Goal: Transaction & Acquisition: Purchase product/service

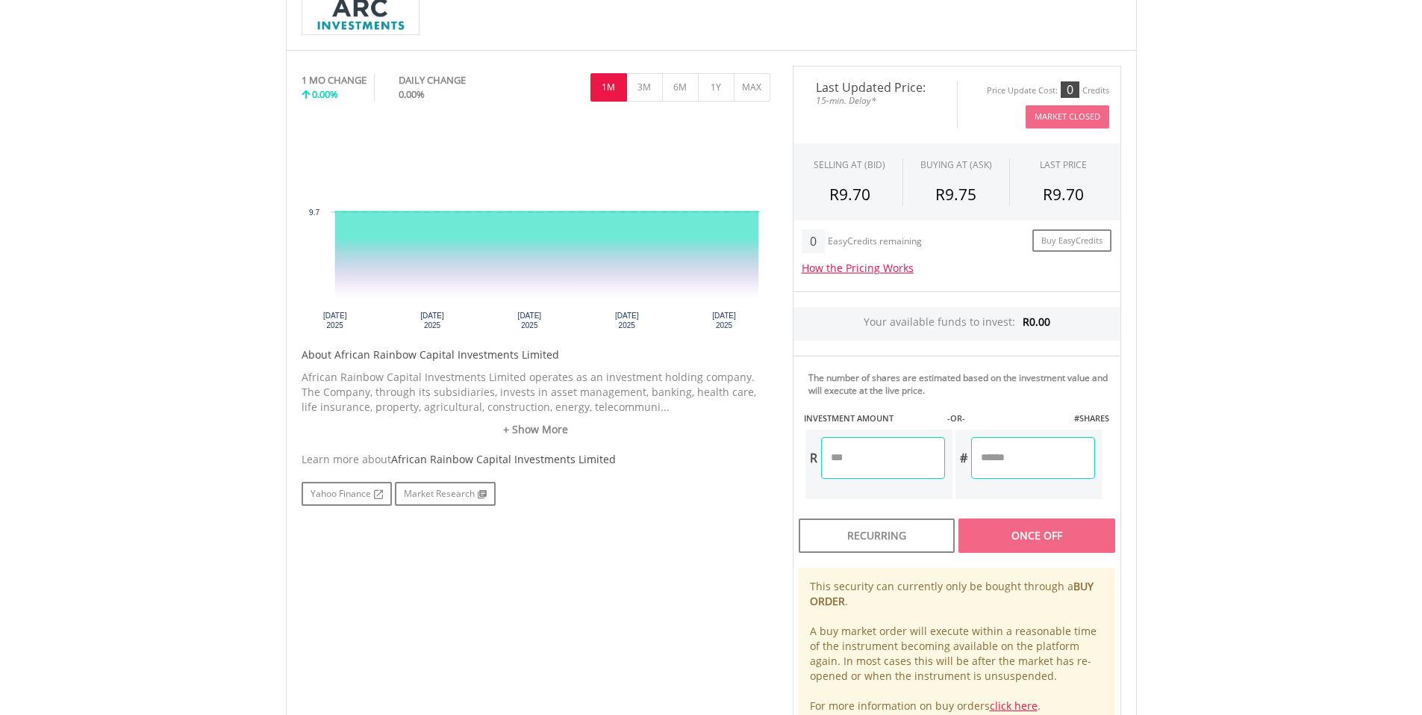
scroll to position [401, 0]
click at [653, 85] on button "3M" at bounding box center [644, 89] width 37 height 28
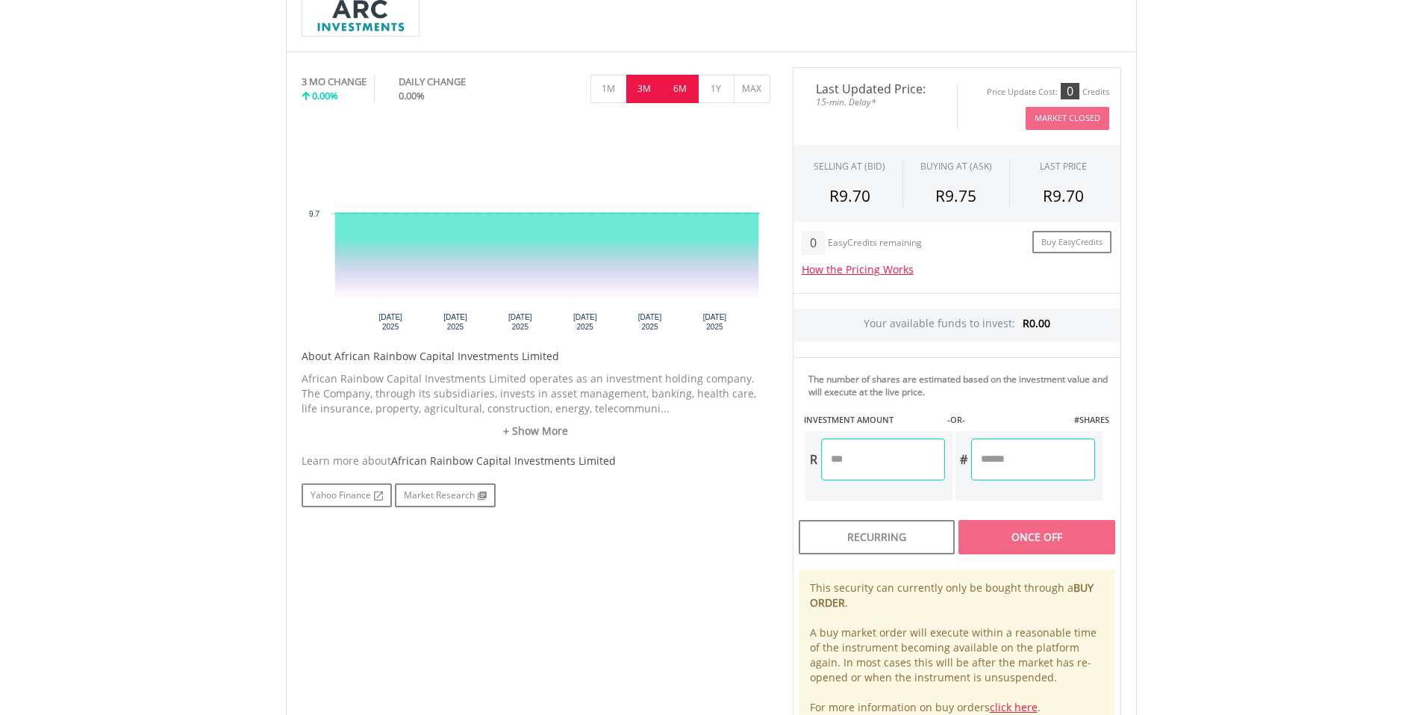
click at [675, 89] on button "6M" at bounding box center [680, 89] width 37 height 28
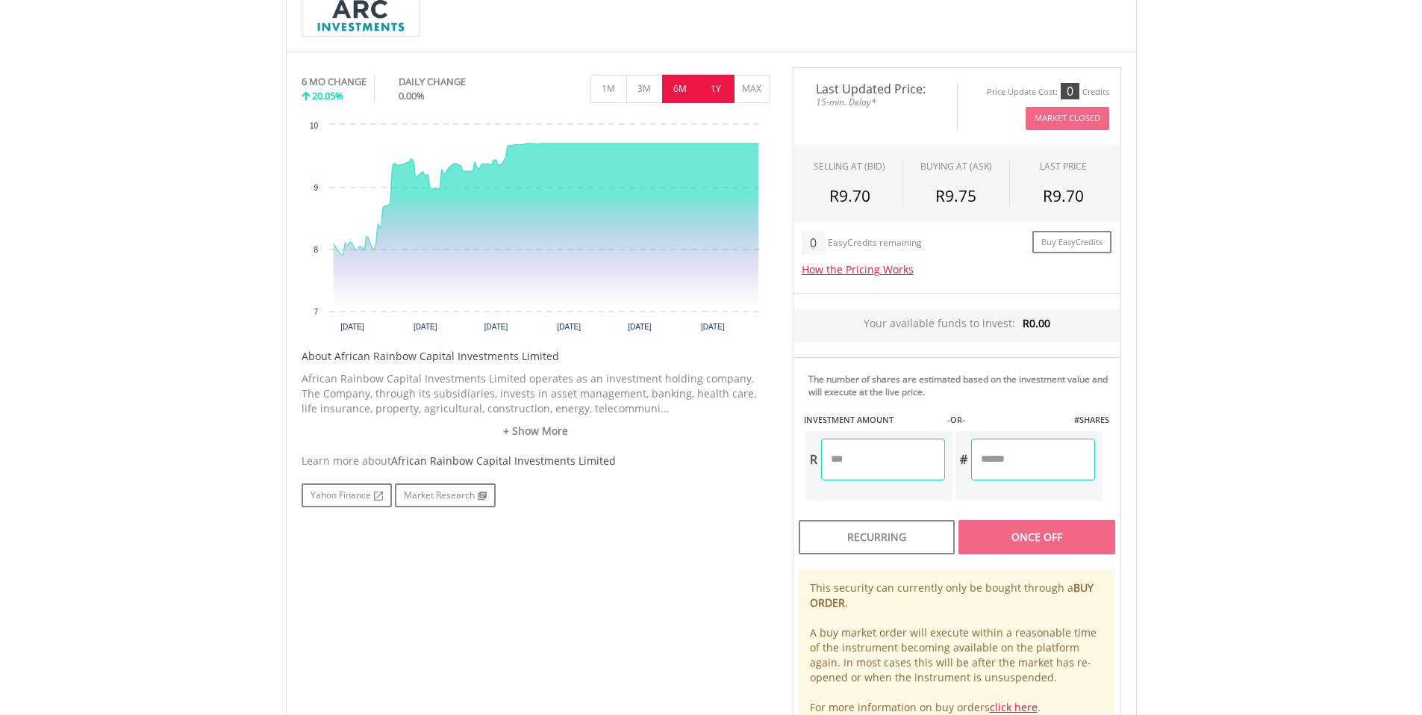
click at [703, 90] on button "1Y" at bounding box center [716, 89] width 37 height 28
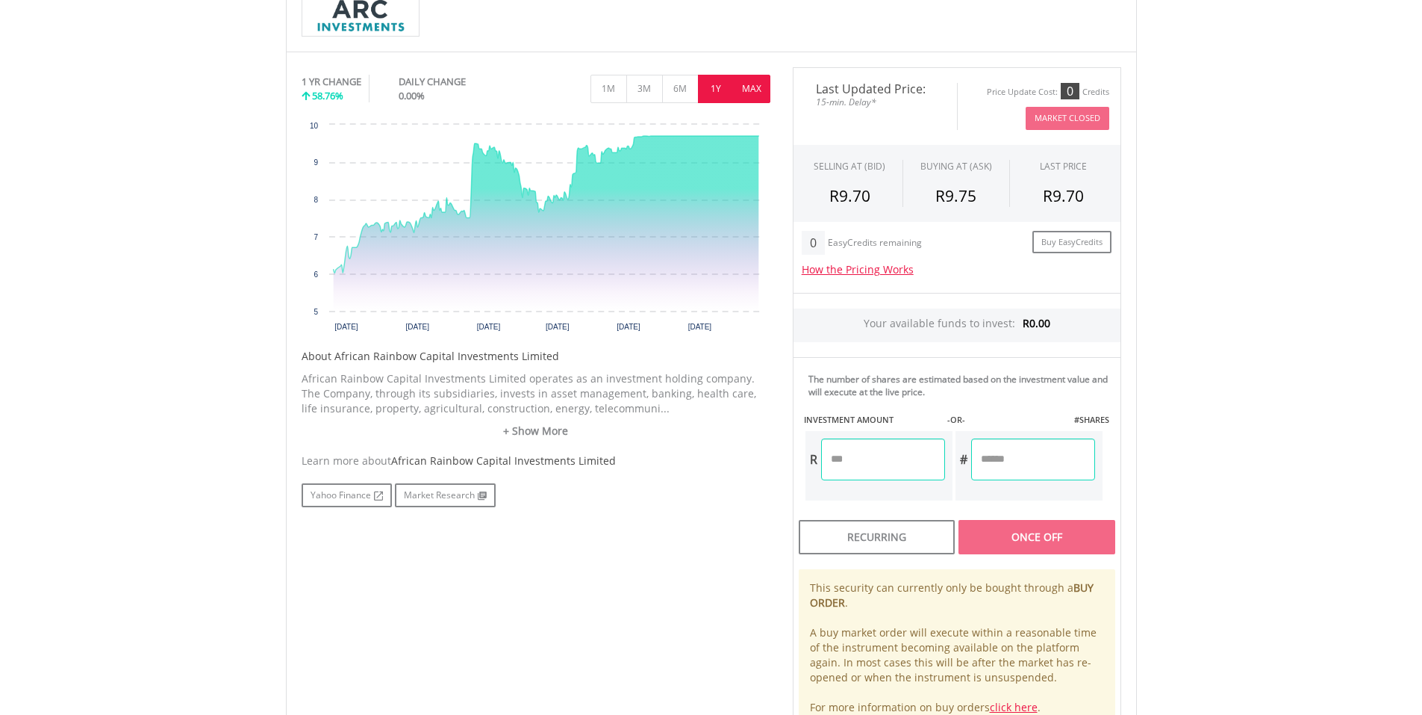
click at [750, 99] on button "MAX" at bounding box center [752, 89] width 37 height 28
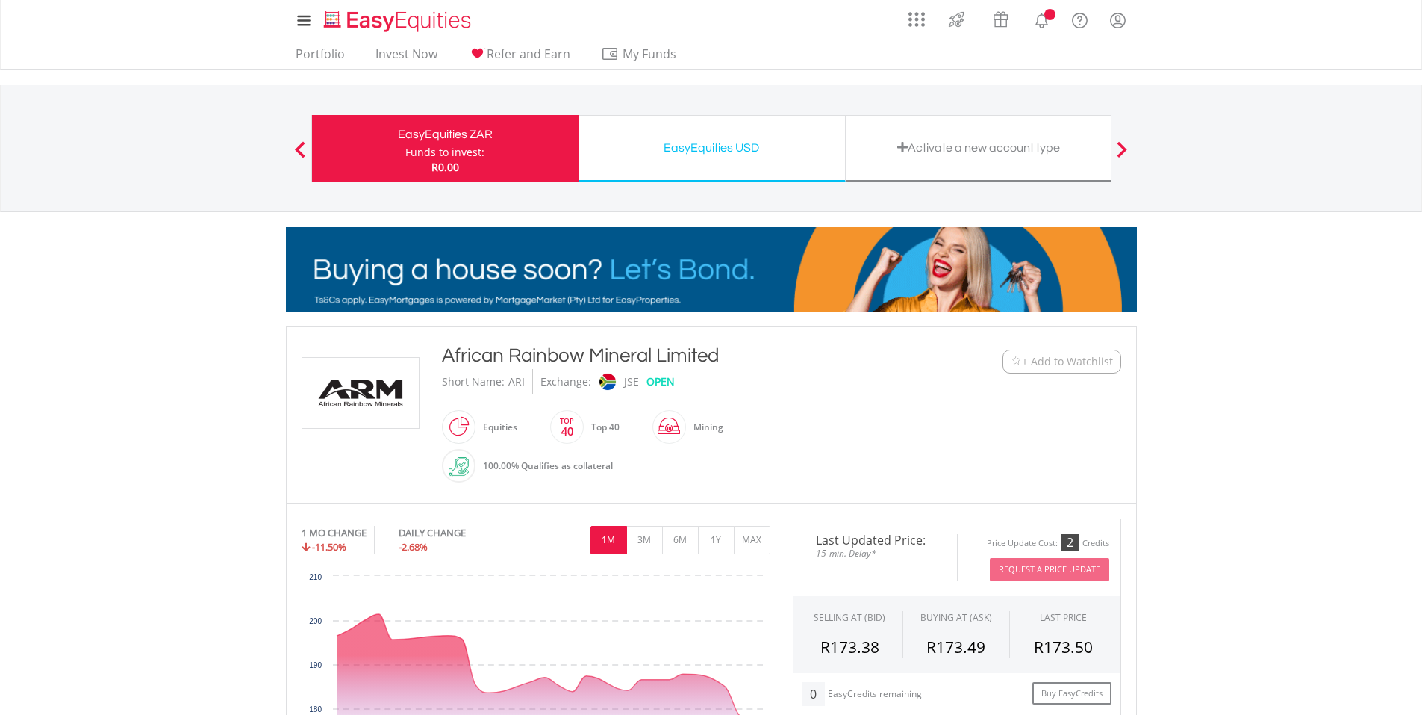
scroll to position [119, 0]
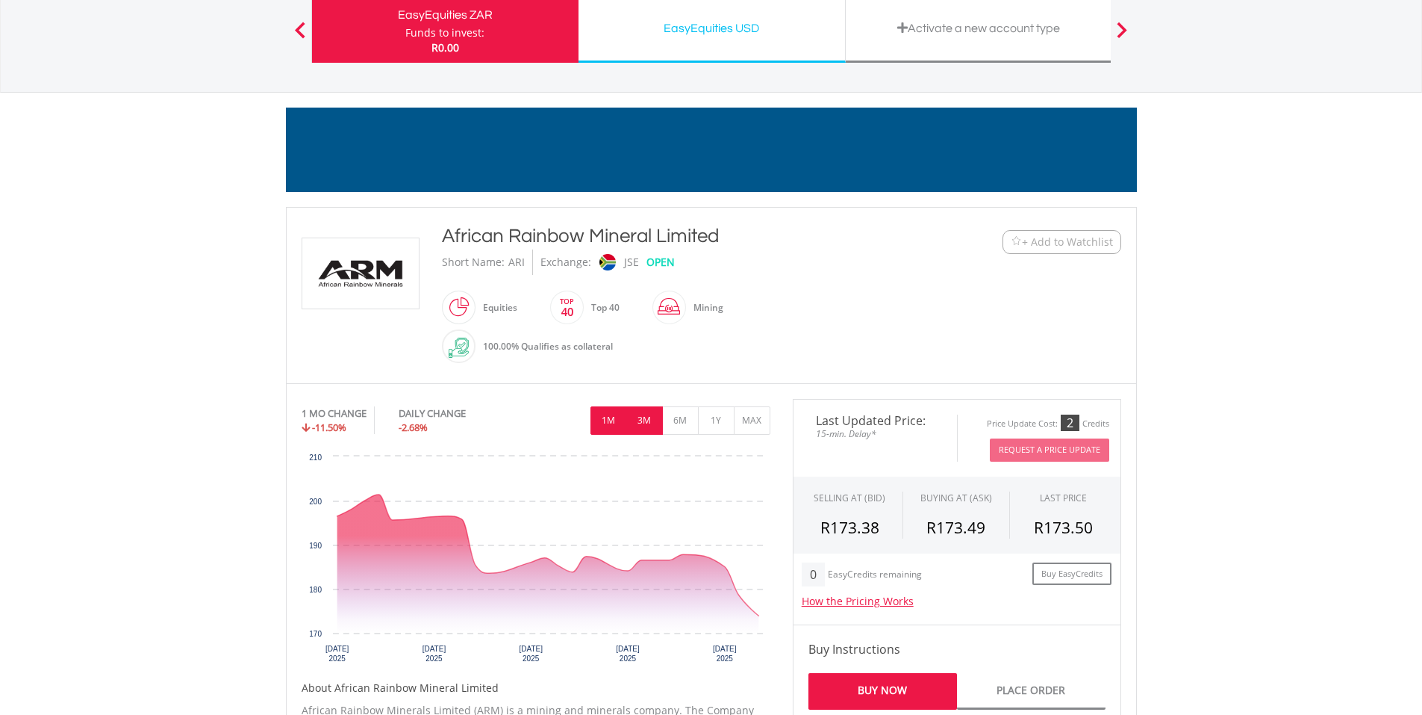
click at [644, 413] on button "3M" at bounding box center [644, 420] width 37 height 28
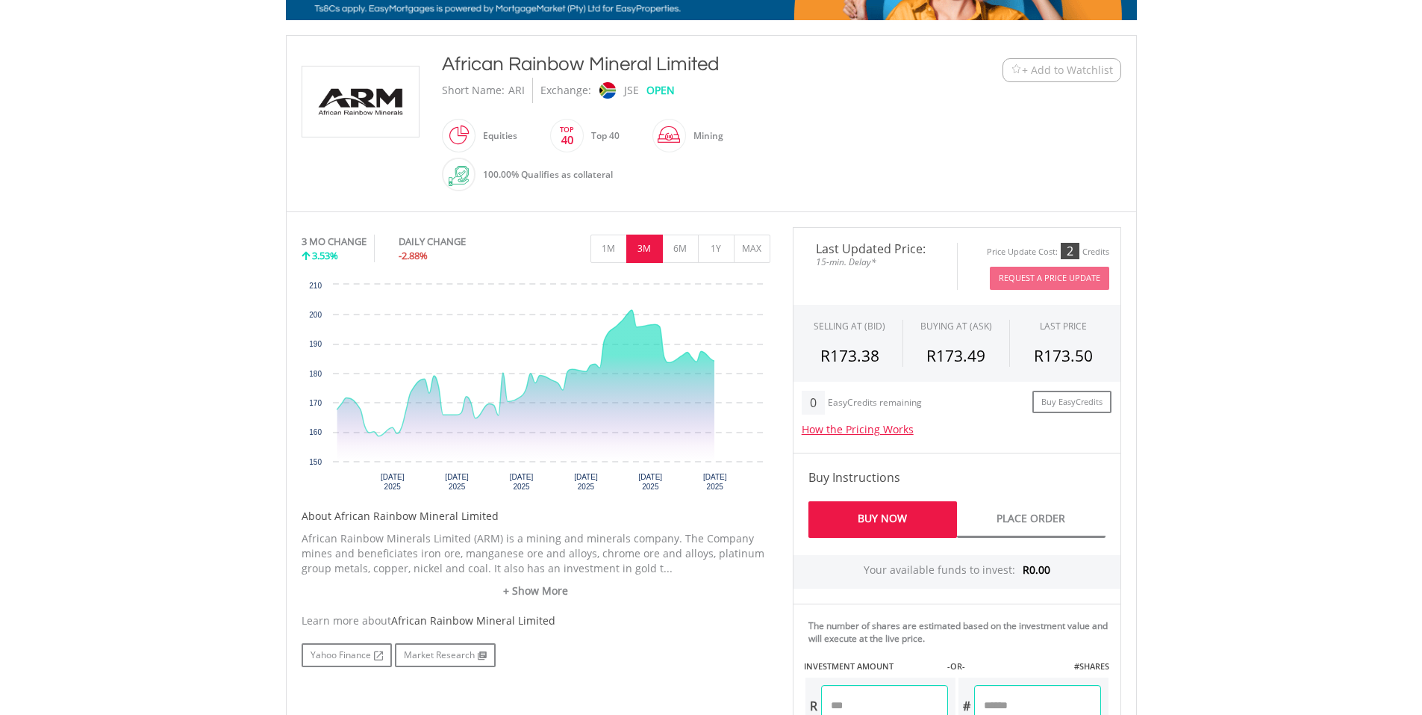
scroll to position [293, 0]
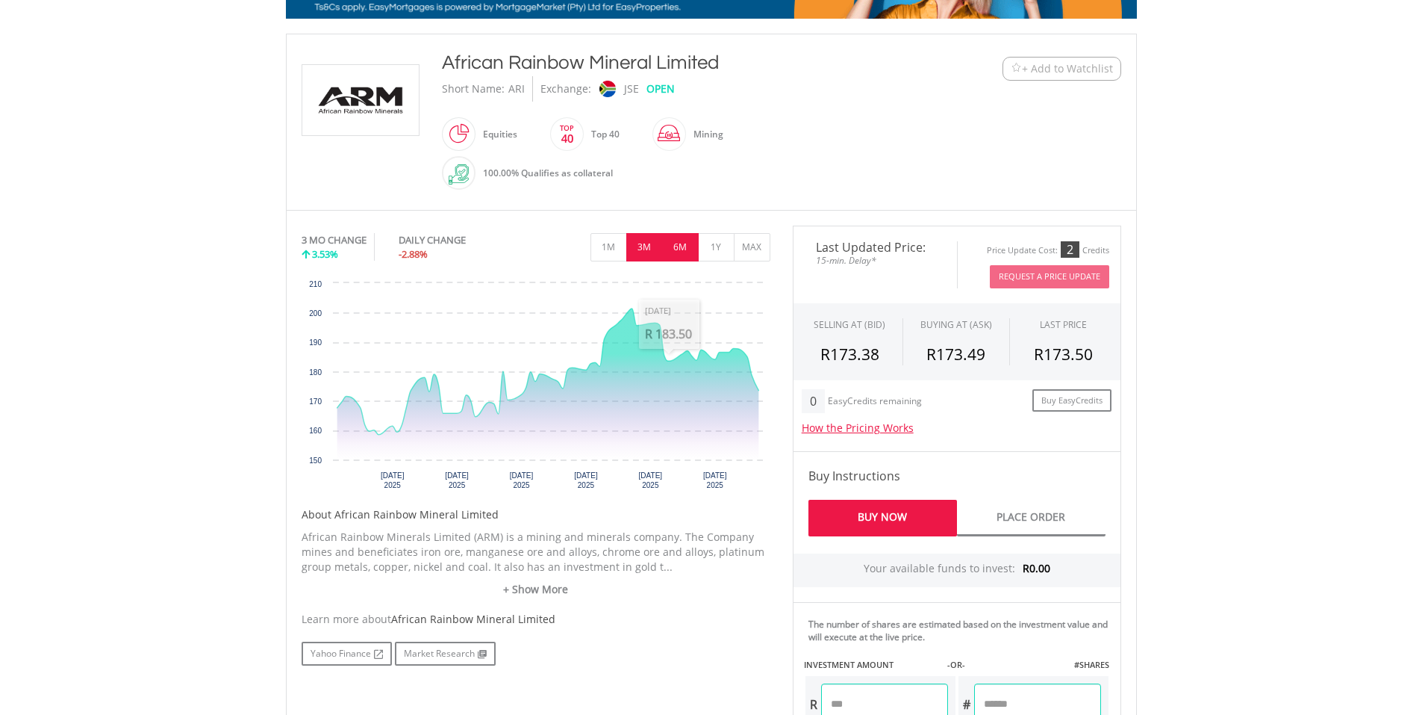
click at [671, 252] on button "6M" at bounding box center [680, 247] width 37 height 28
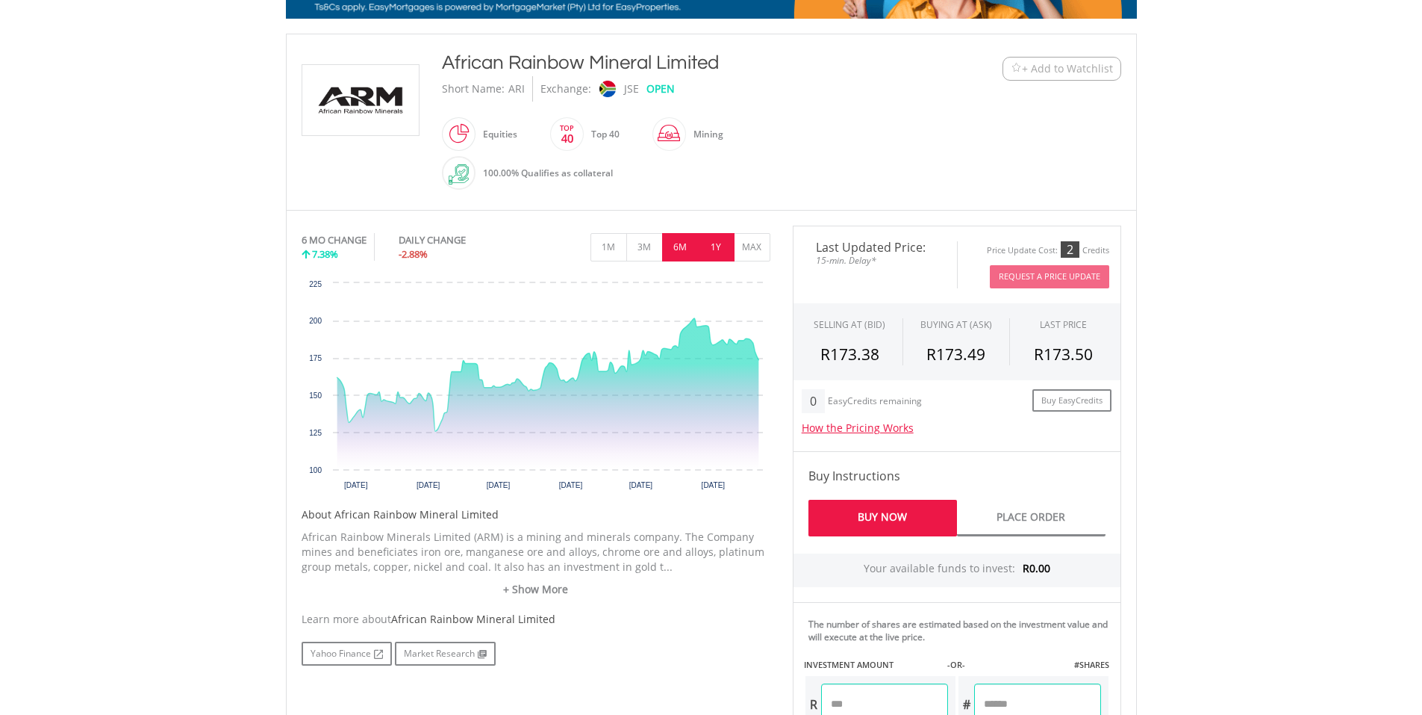
click at [712, 243] on button "1Y" at bounding box center [716, 247] width 37 height 28
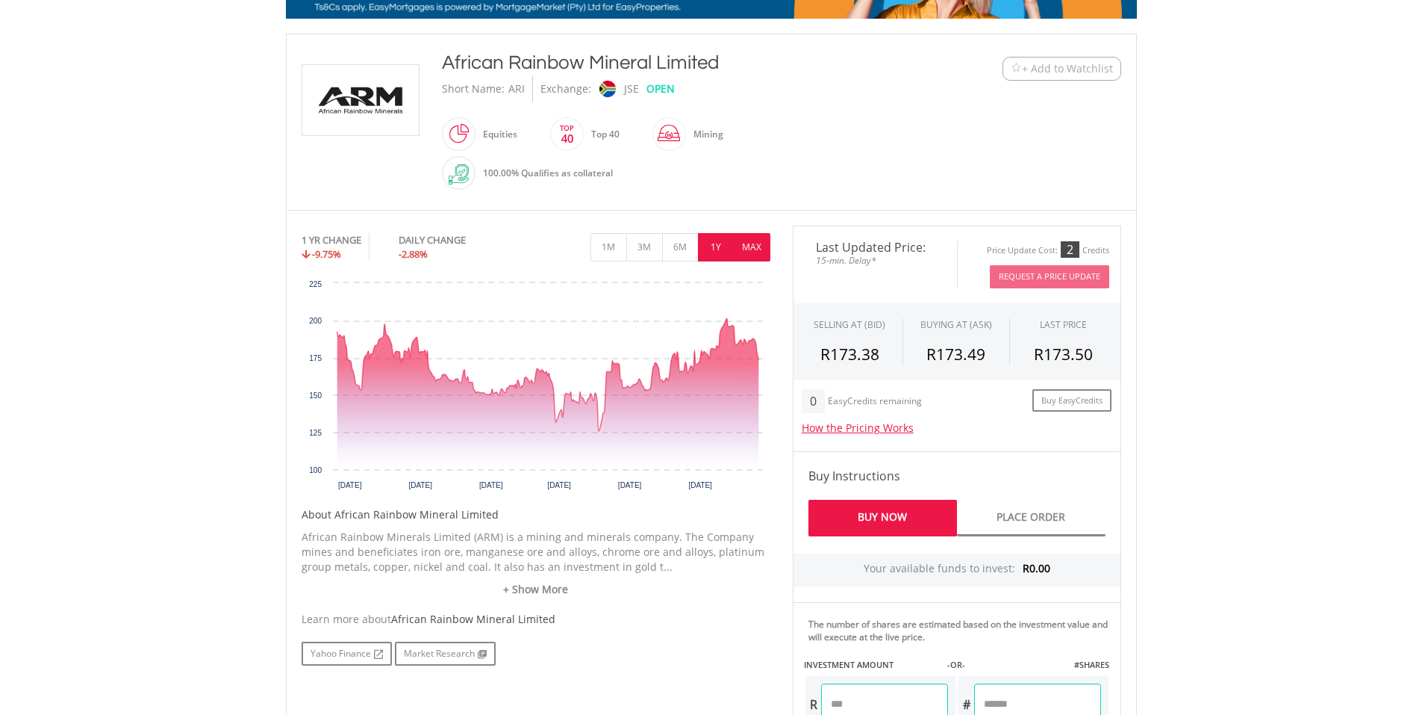
click at [756, 253] on button "MAX" at bounding box center [752, 247] width 37 height 28
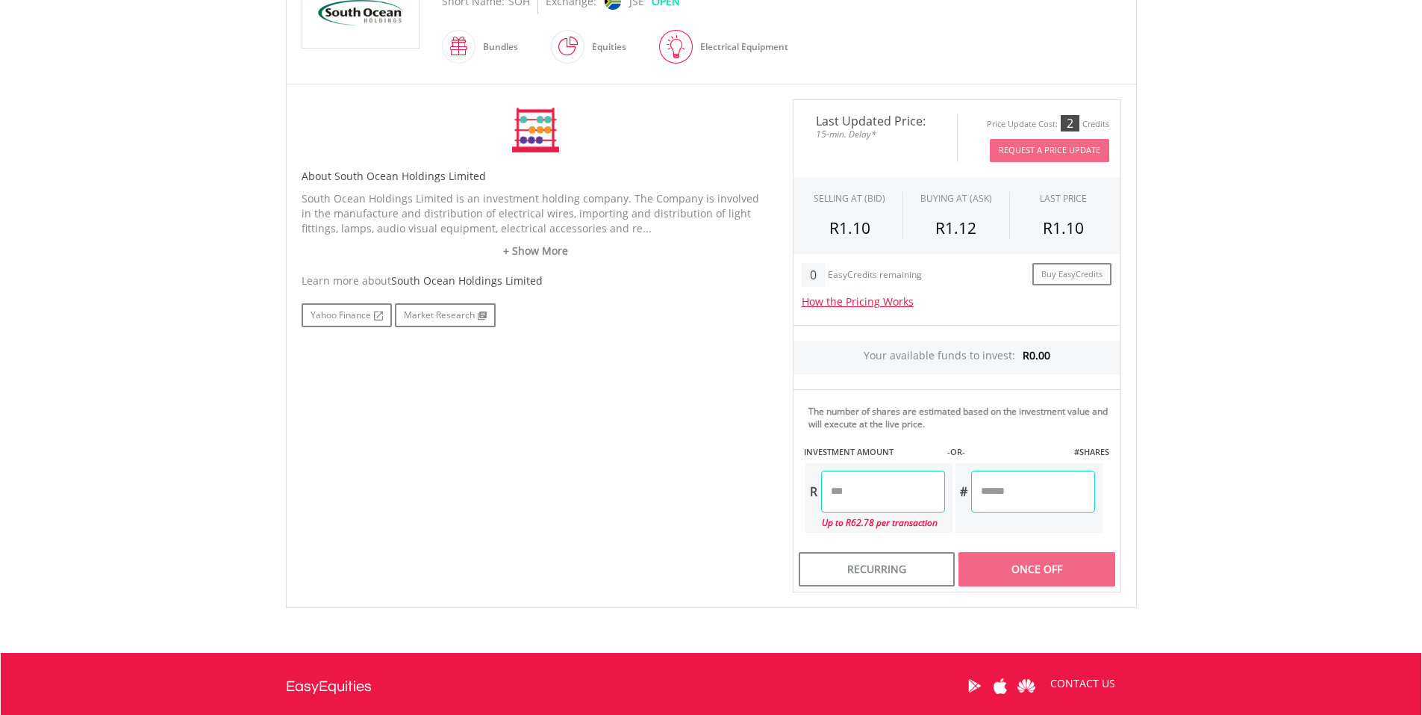
scroll to position [381, 0]
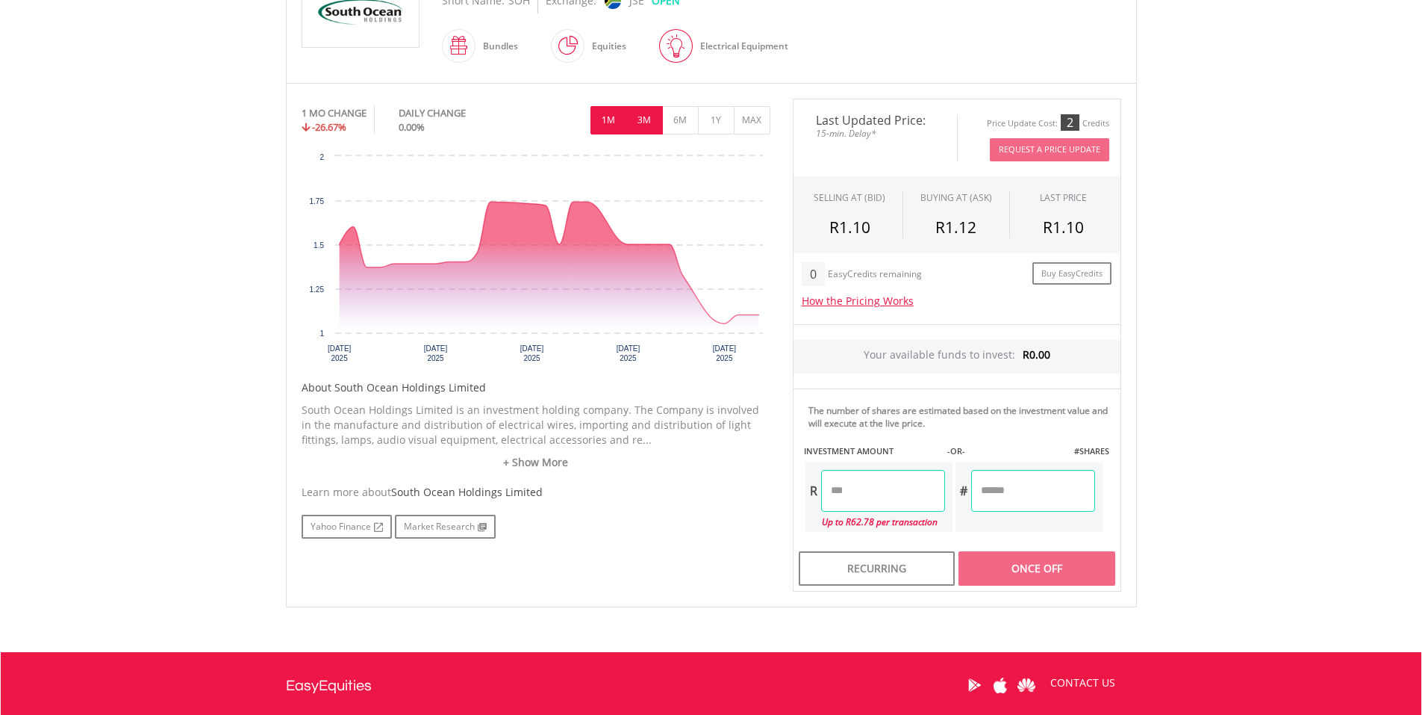
drag, startPoint x: 648, startPoint y: 137, endPoint x: 645, endPoint y: 129, distance: 8.0
click at [645, 129] on div "1 MO CHANGE -26.67% DAILY CHANGE 0.00% 1M 3M 6M 1Y MAX" at bounding box center [536, 124] width 469 height 50
click at [645, 129] on button "3M" at bounding box center [644, 120] width 37 height 28
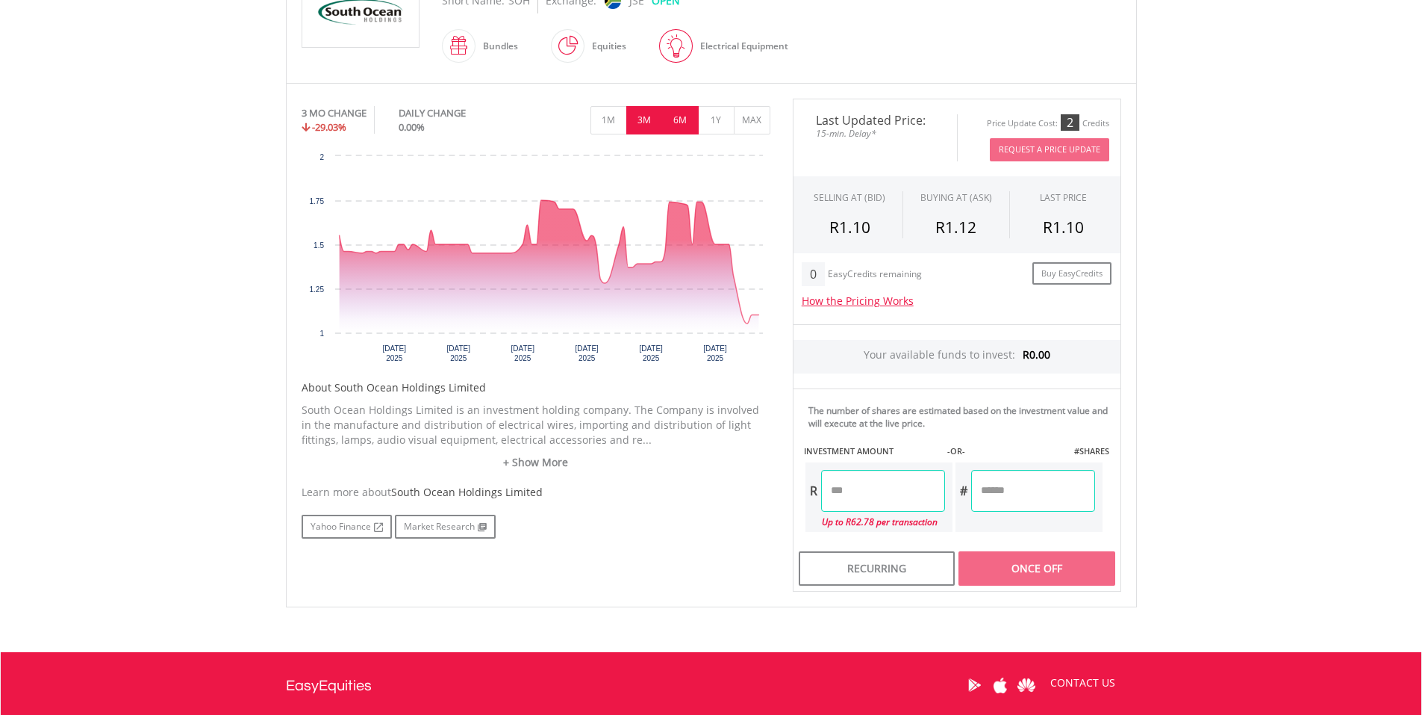
click at [673, 131] on button "6M" at bounding box center [680, 120] width 37 height 28
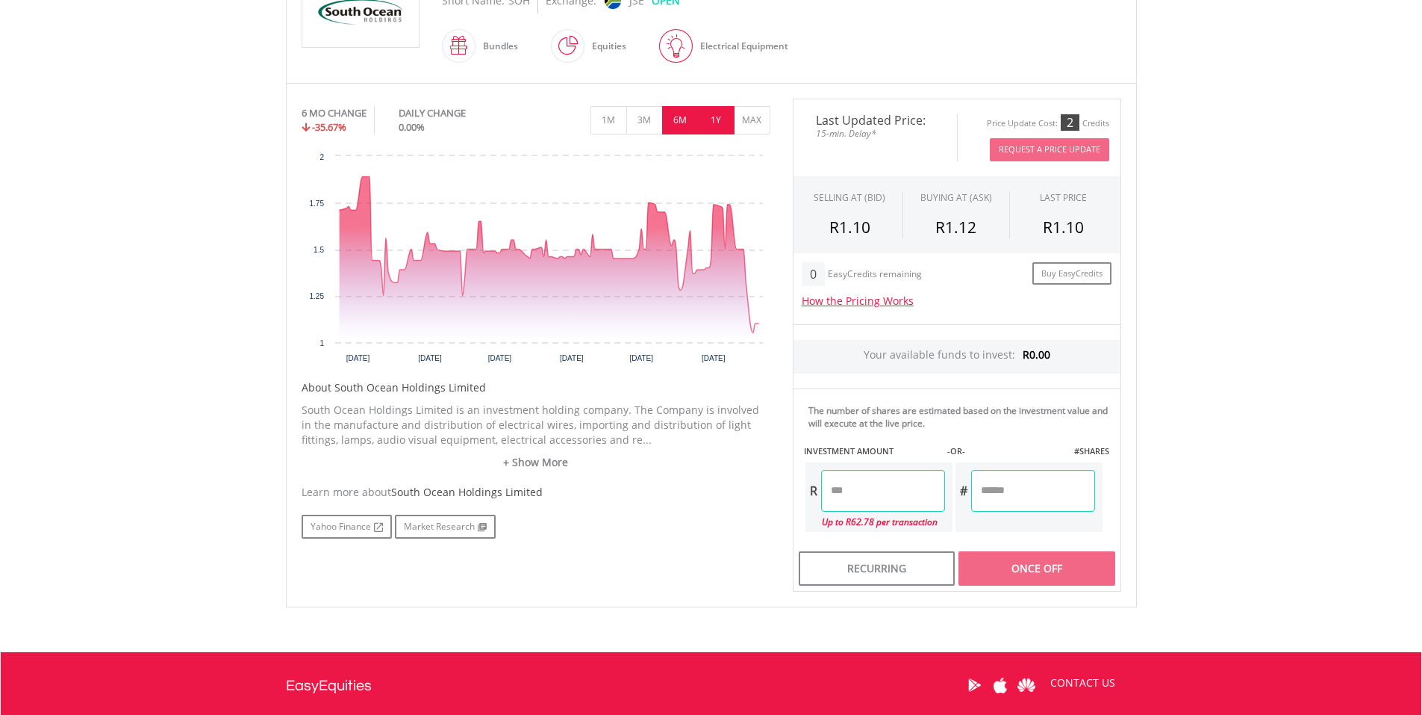
click at [703, 128] on button "1Y" at bounding box center [716, 120] width 37 height 28
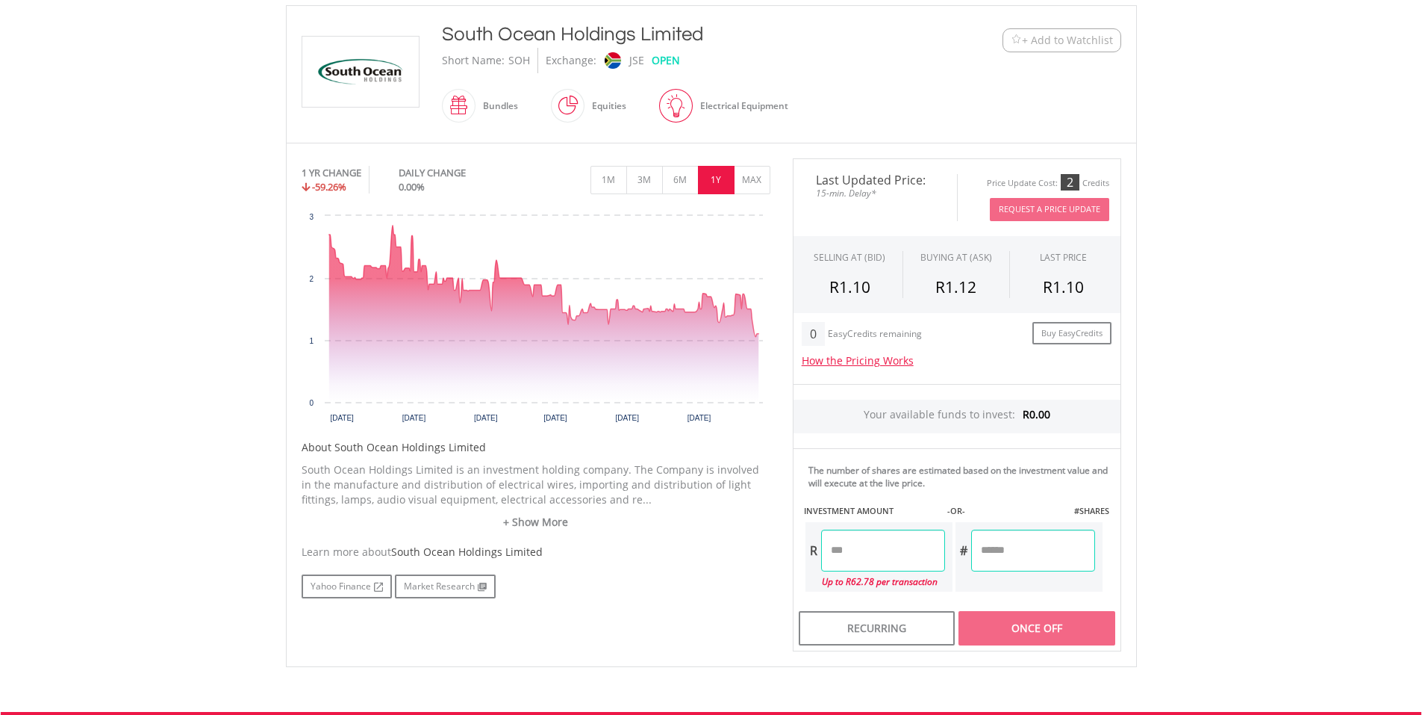
scroll to position [320, 0]
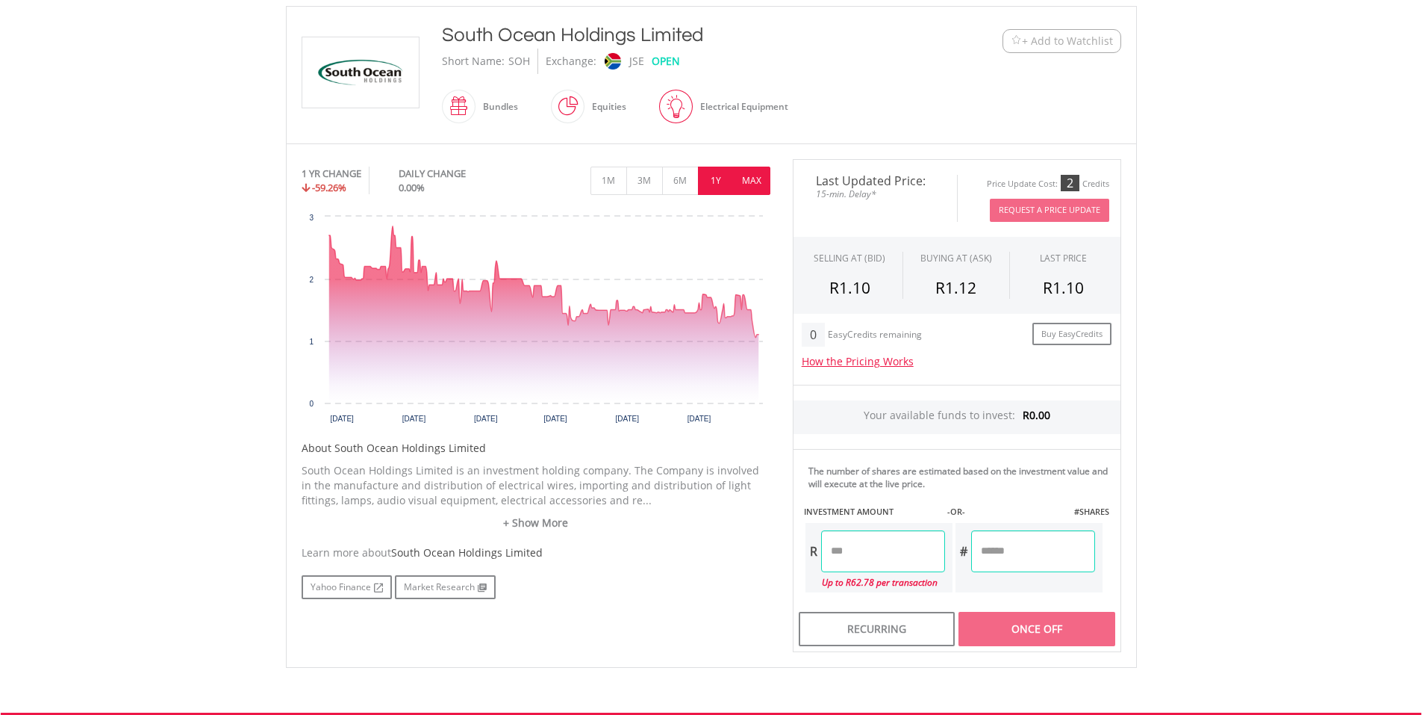
click at [753, 180] on button "MAX" at bounding box center [752, 180] width 37 height 28
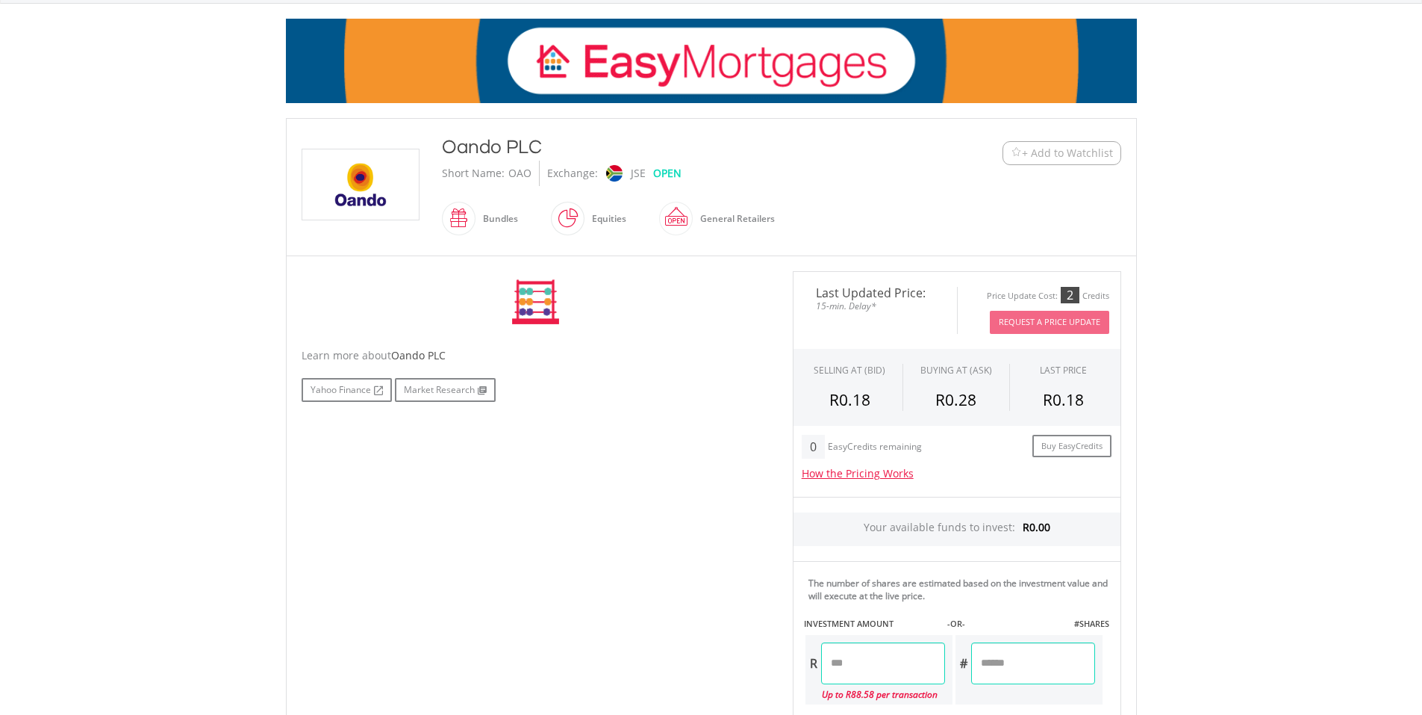
scroll to position [349, 0]
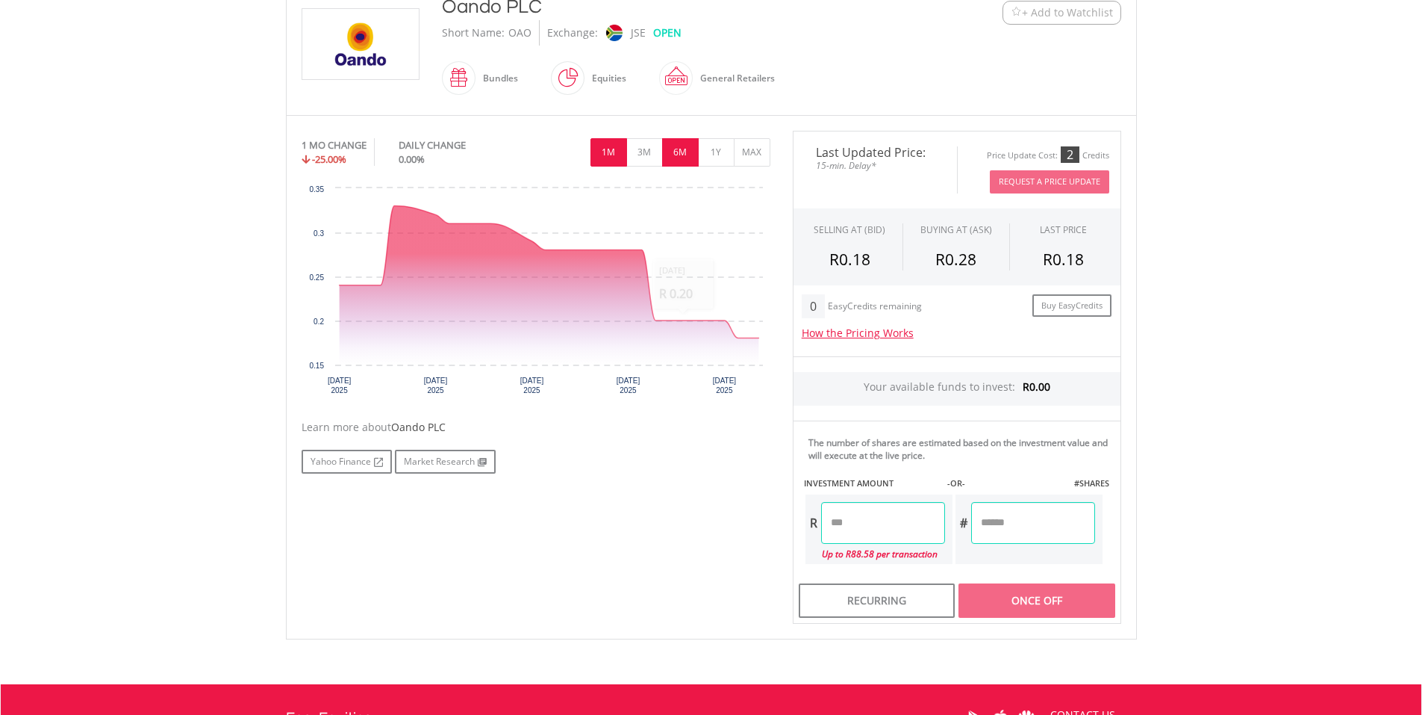
click at [678, 148] on button "6M" at bounding box center [680, 152] width 37 height 28
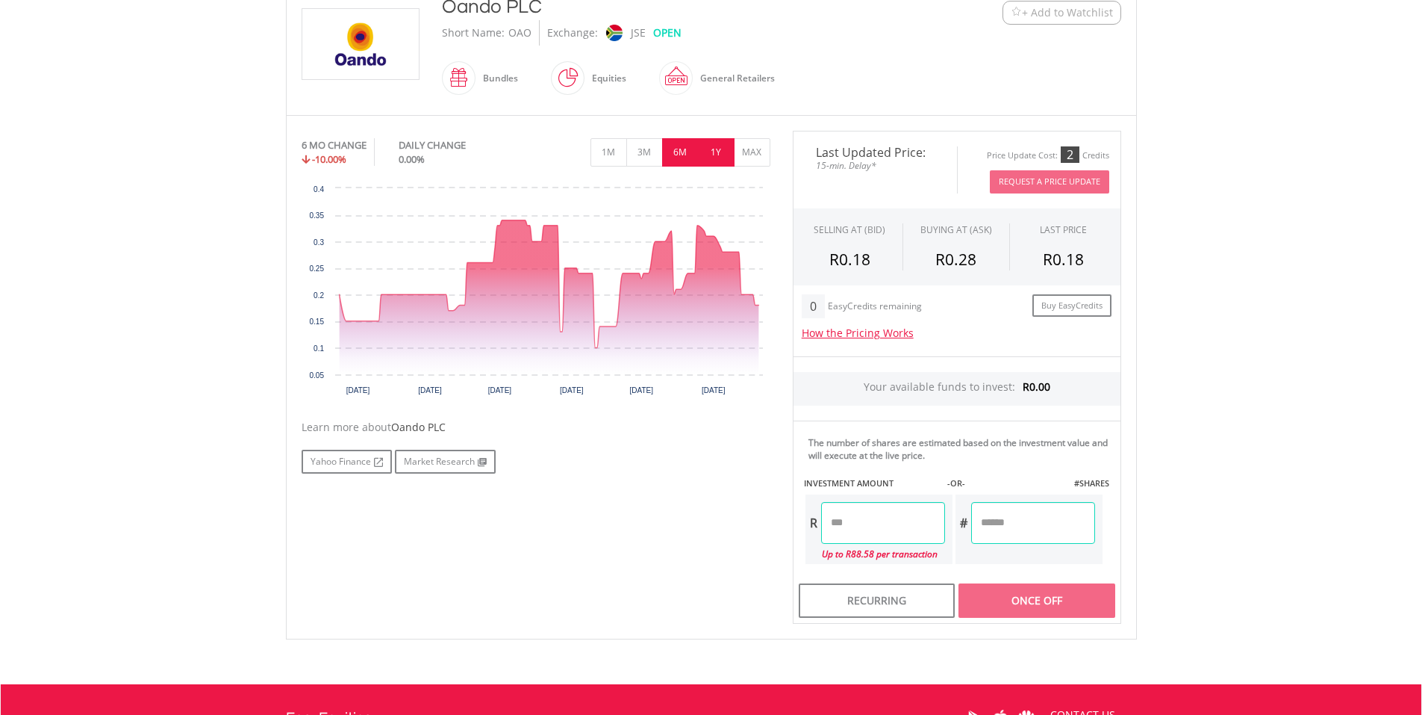
click at [713, 149] on button "1Y" at bounding box center [716, 152] width 37 height 28
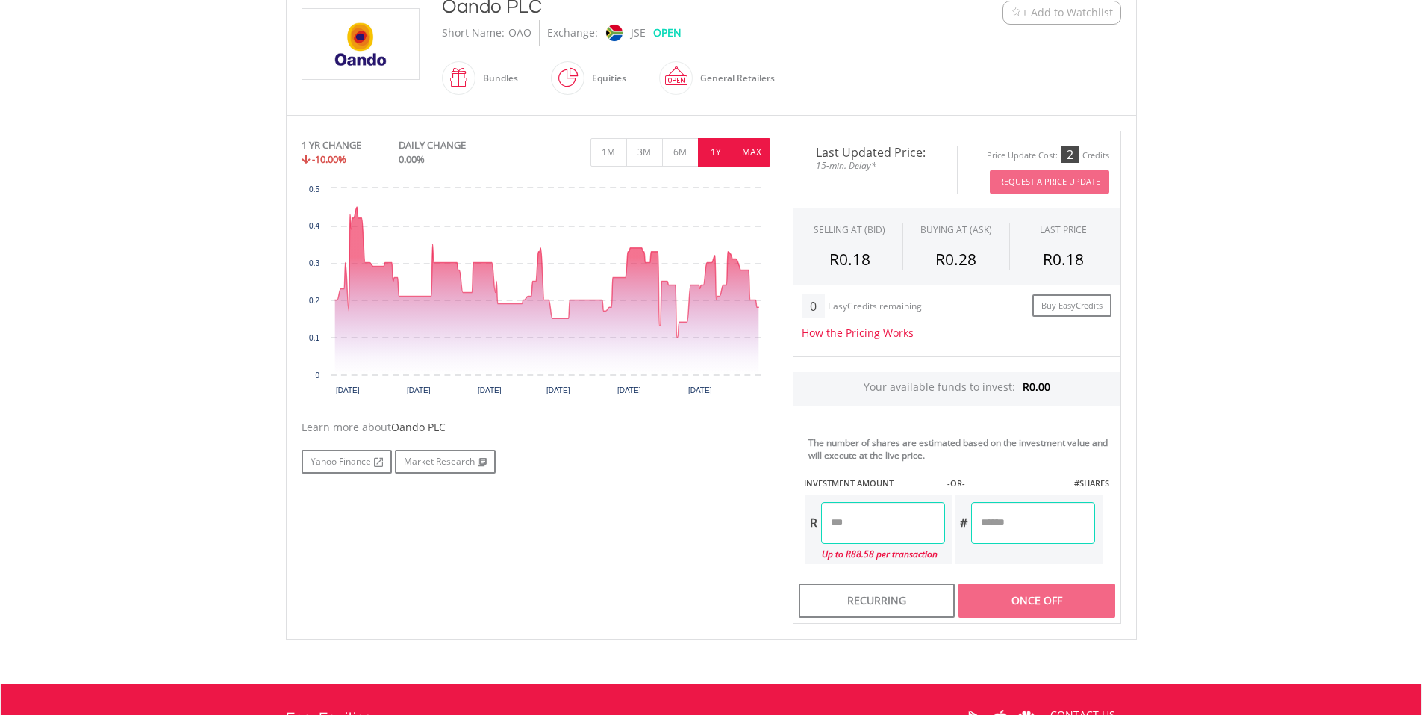
click at [769, 155] on button "MAX" at bounding box center [752, 152] width 37 height 28
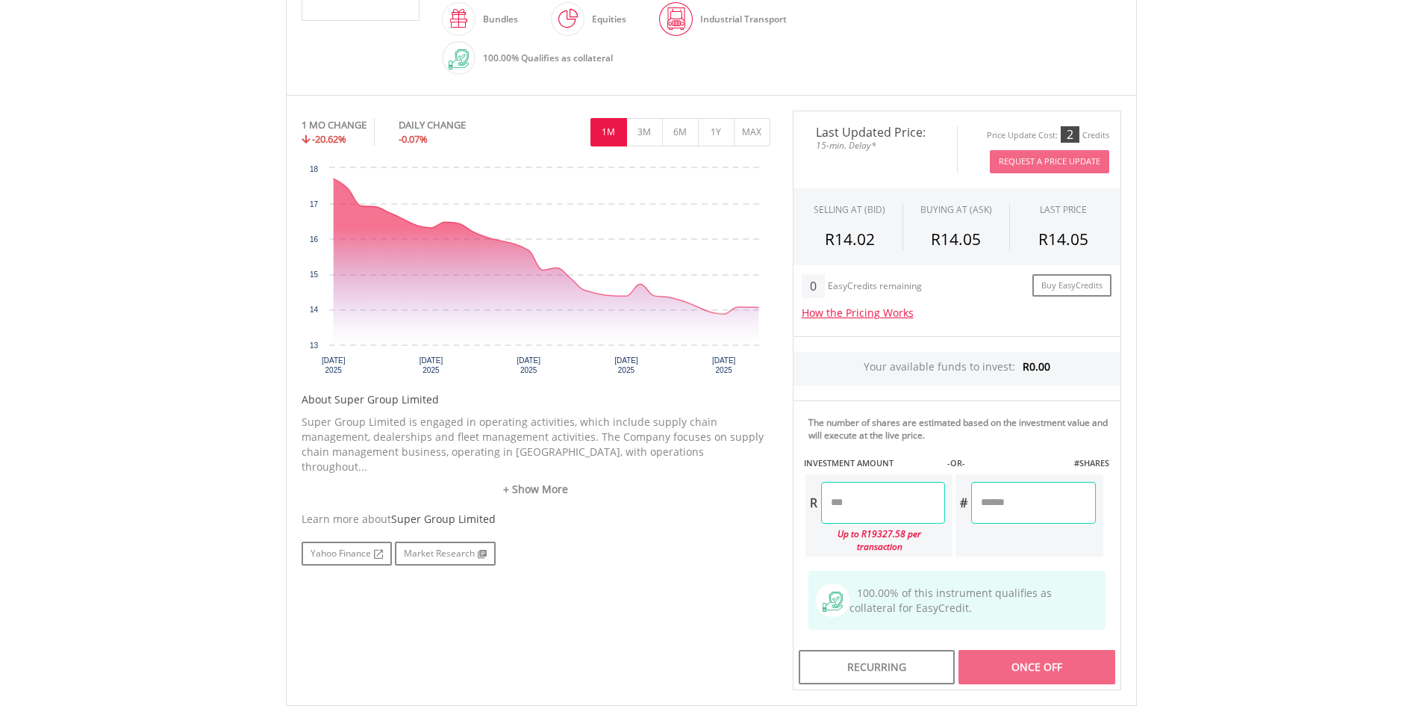
scroll to position [408, 0]
click at [645, 134] on button "3M" at bounding box center [644, 131] width 37 height 28
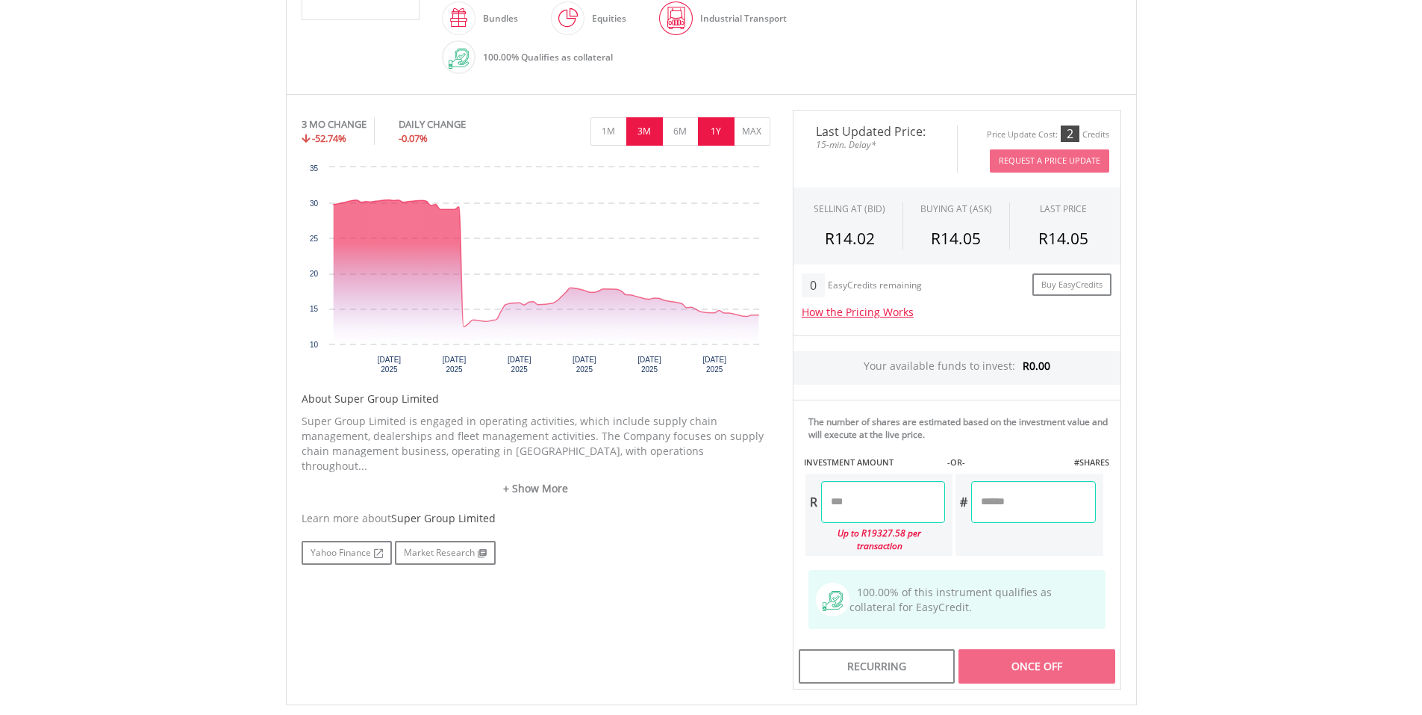
click at [709, 131] on button "1Y" at bounding box center [716, 131] width 37 height 28
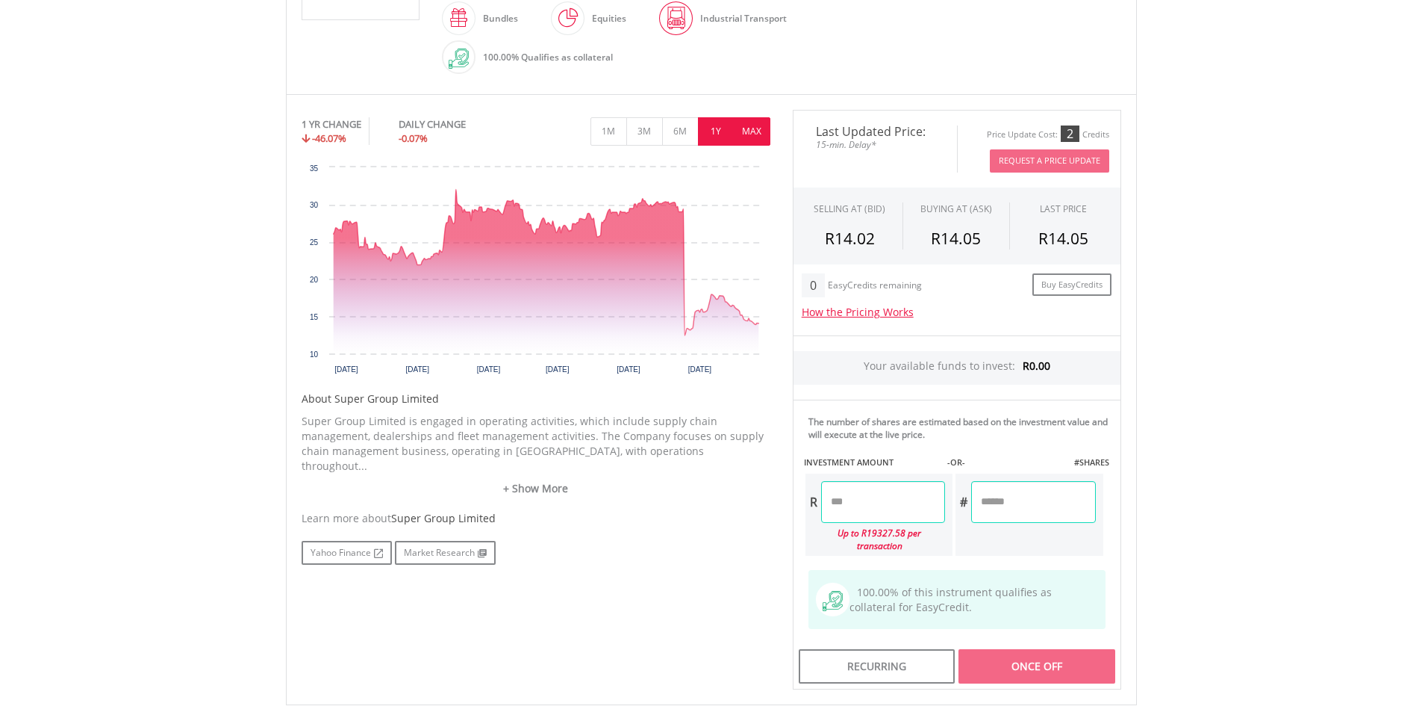
click at [742, 118] on button "MAX" at bounding box center [752, 131] width 37 height 28
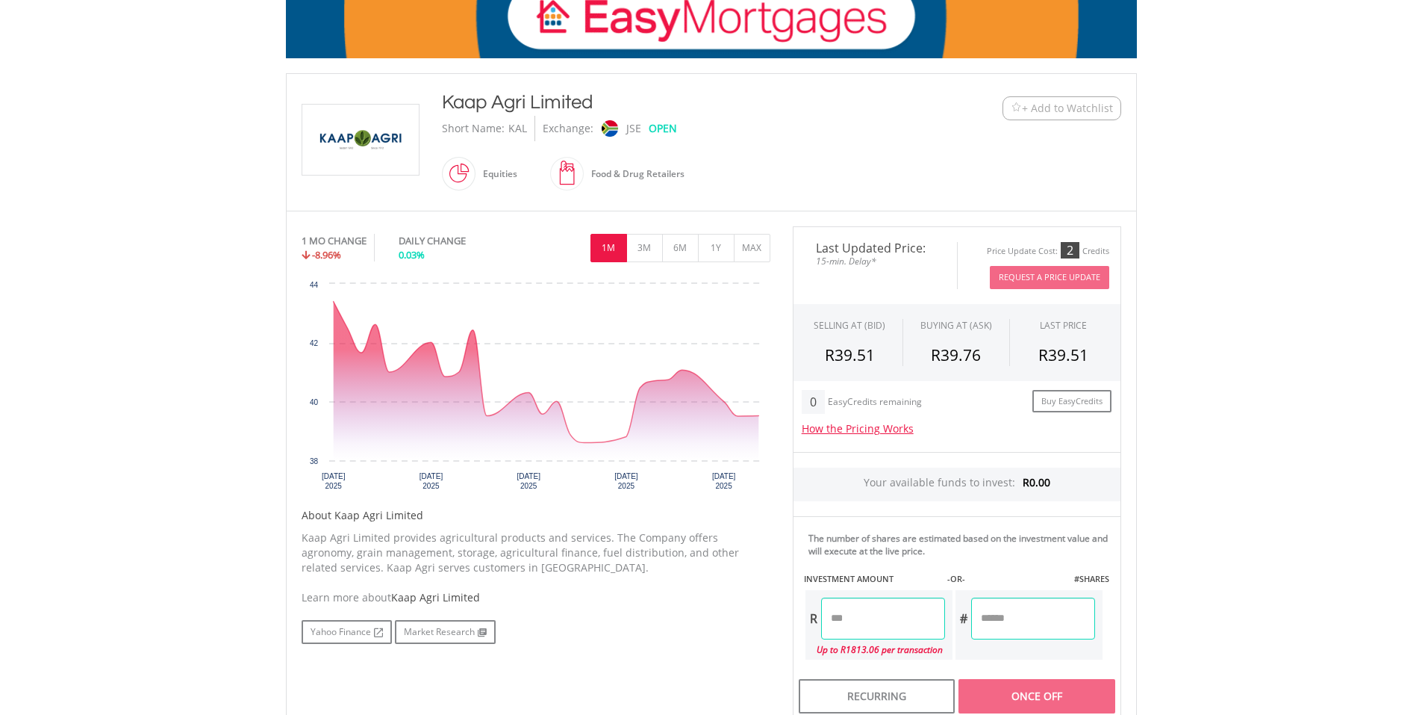
scroll to position [254, 0]
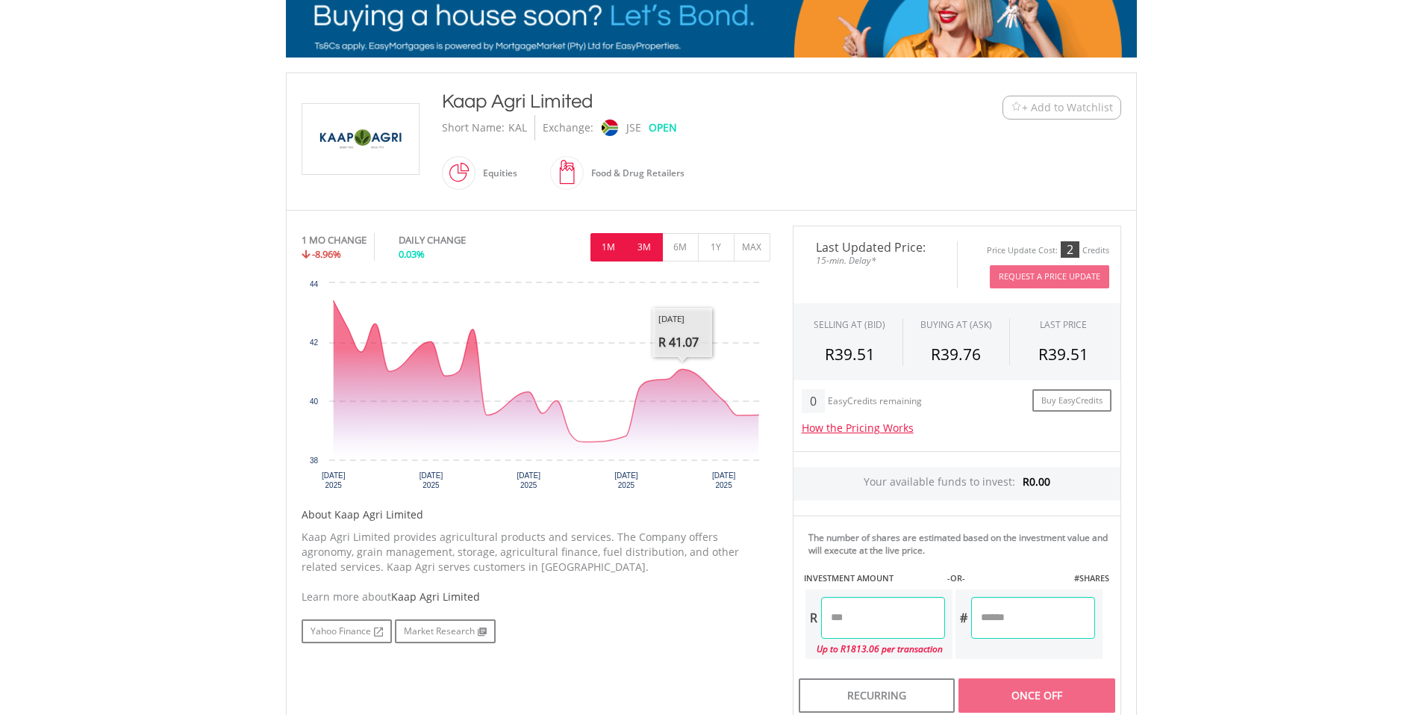
click at [656, 252] on button "3M" at bounding box center [644, 247] width 37 height 28
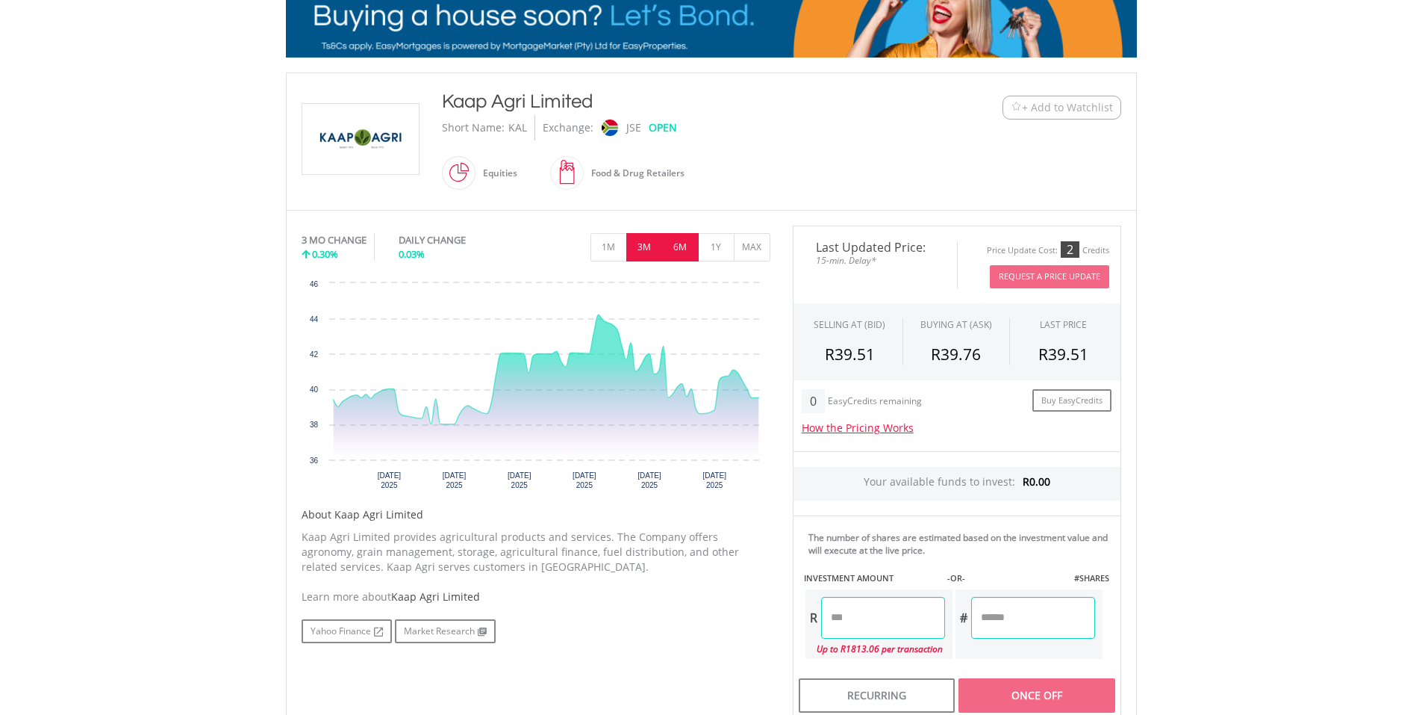
click at [668, 251] on button "6M" at bounding box center [680, 247] width 37 height 28
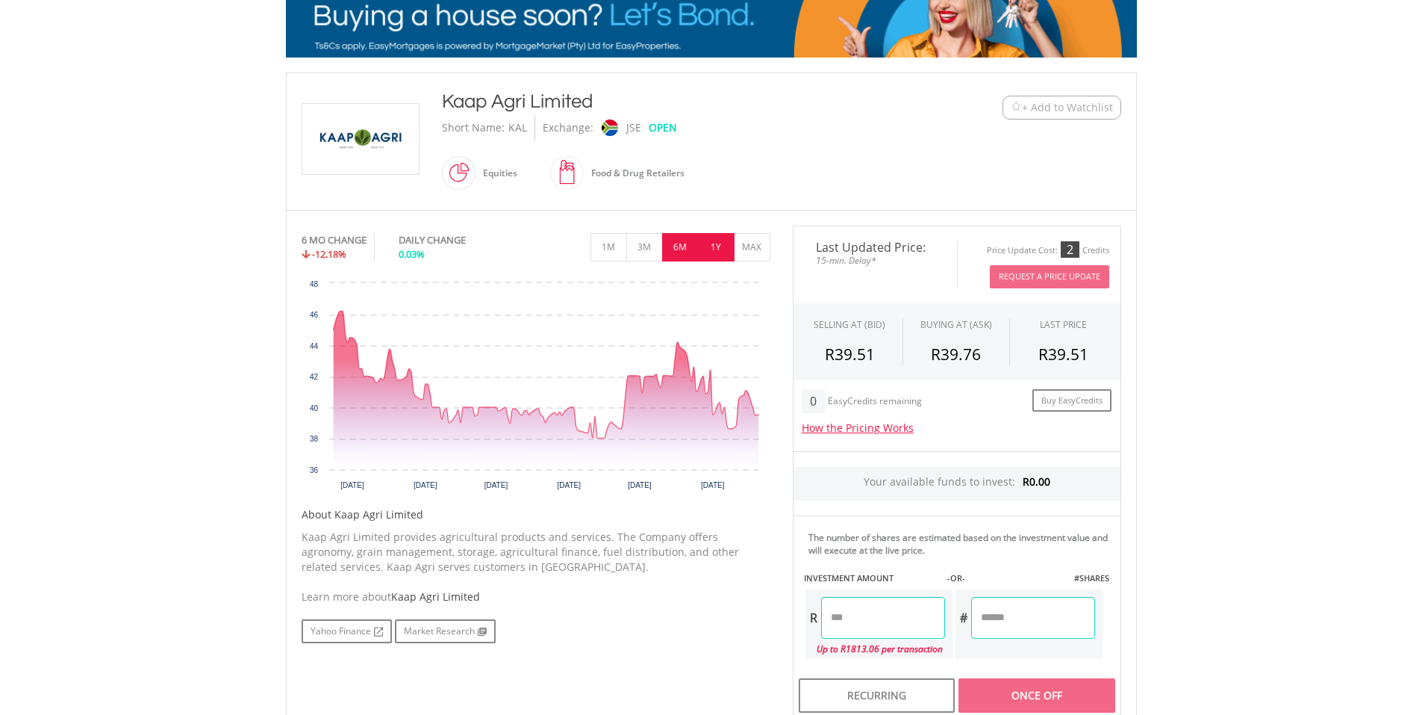
click at [701, 249] on button "1Y" at bounding box center [716, 247] width 37 height 28
